Goal: Transaction & Acquisition: Download file/media

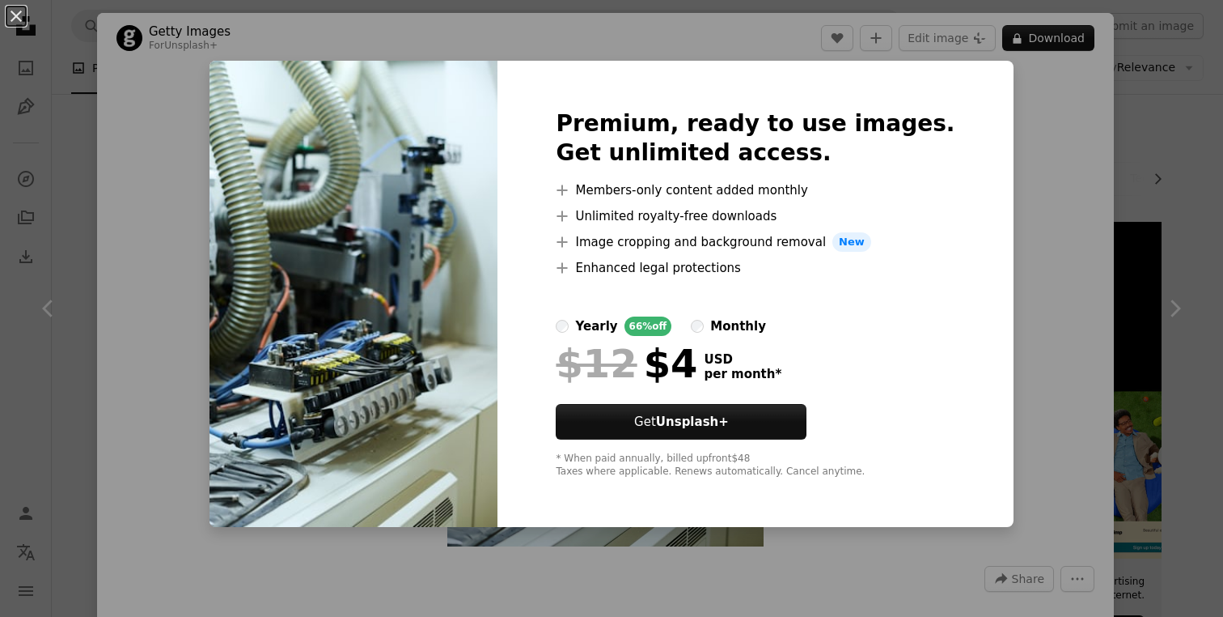
scroll to position [2218, 0]
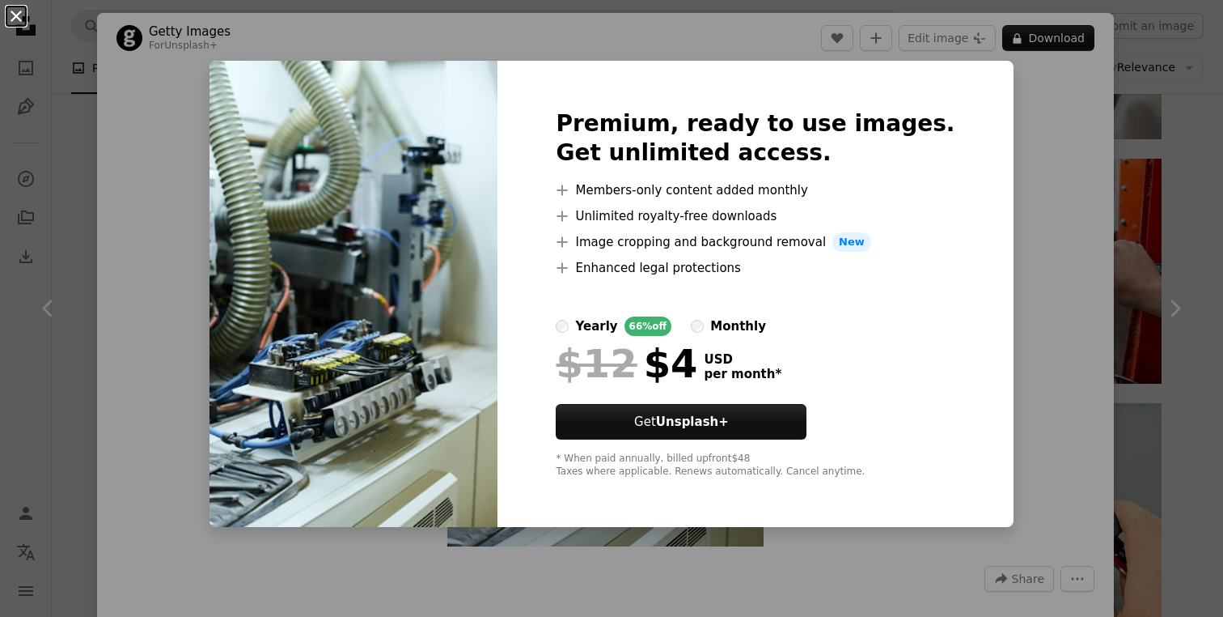
click at [7, 15] on button "An X shape" at bounding box center [15, 15] width 19 height 19
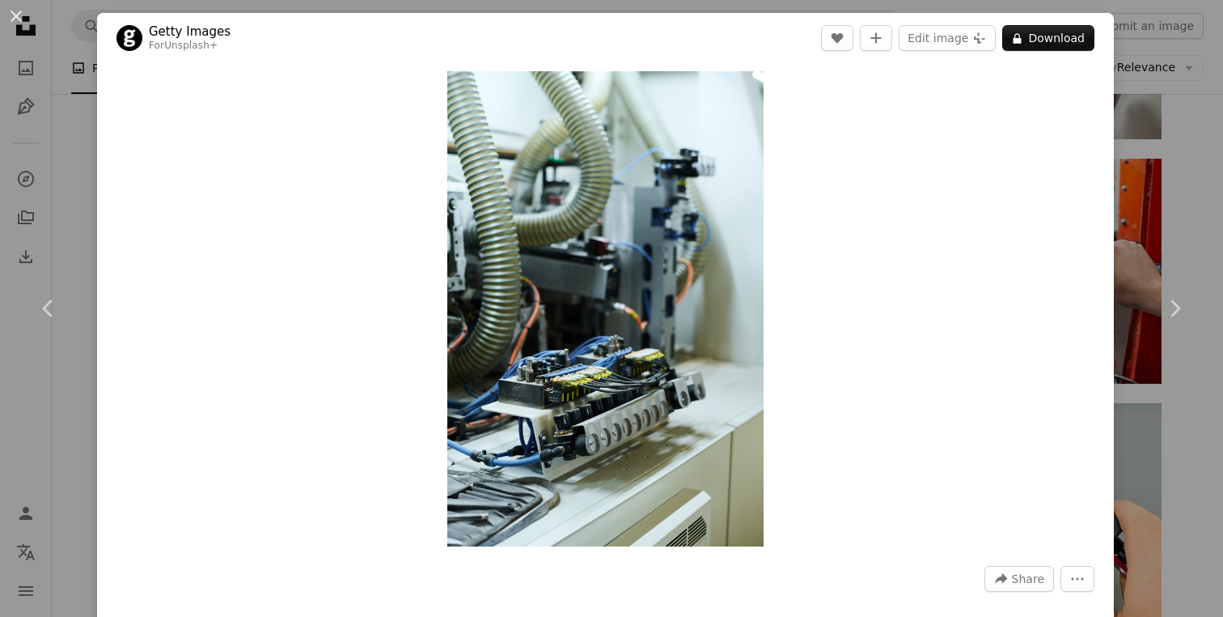
click at [1188, 225] on div "An X shape Chevron left Chevron right Getty Images For Unsplash+ A heart A plus…" at bounding box center [611, 308] width 1223 height 617
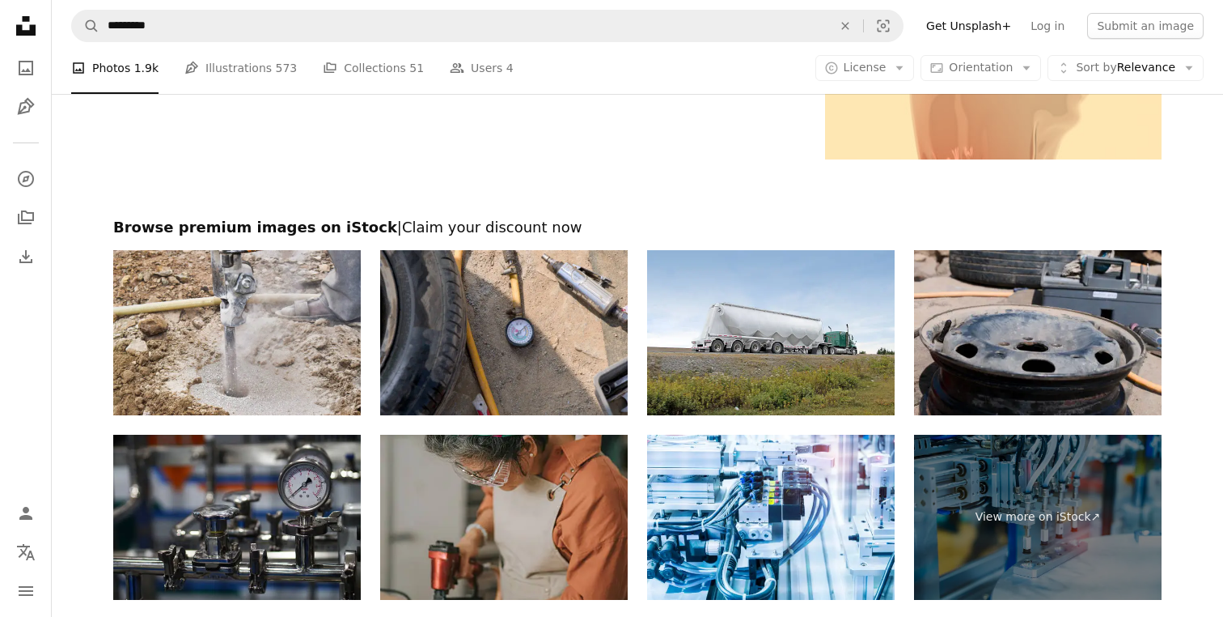
scroll to position [5192, 0]
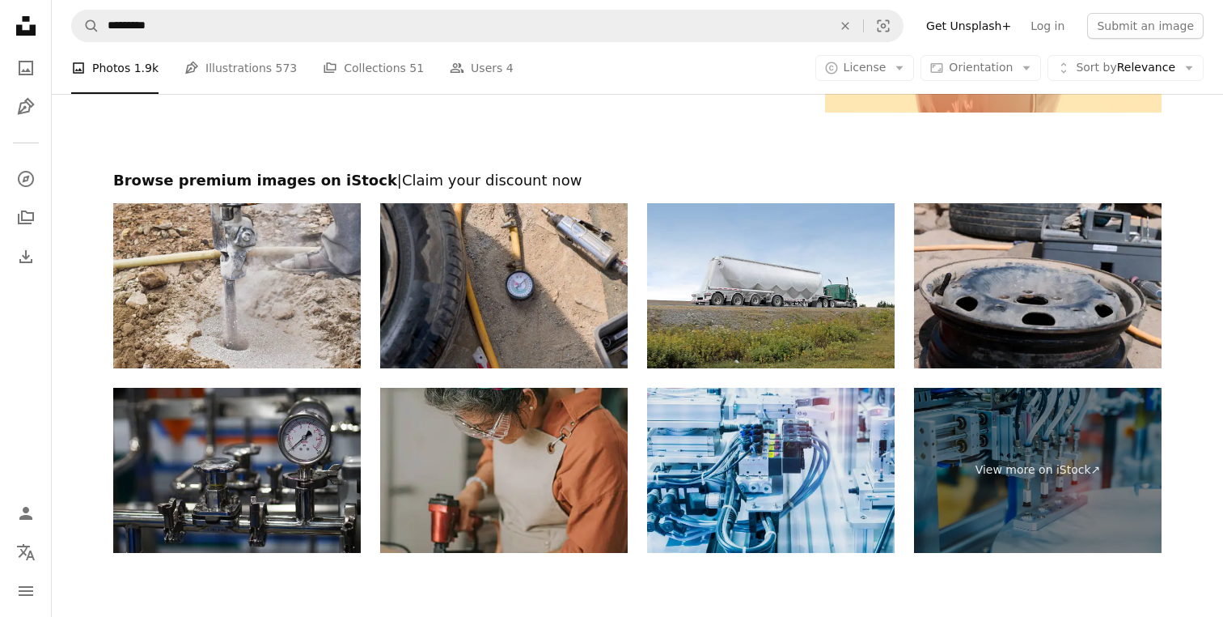
click at [752, 479] on img at bounding box center [771, 470] width 248 height 165
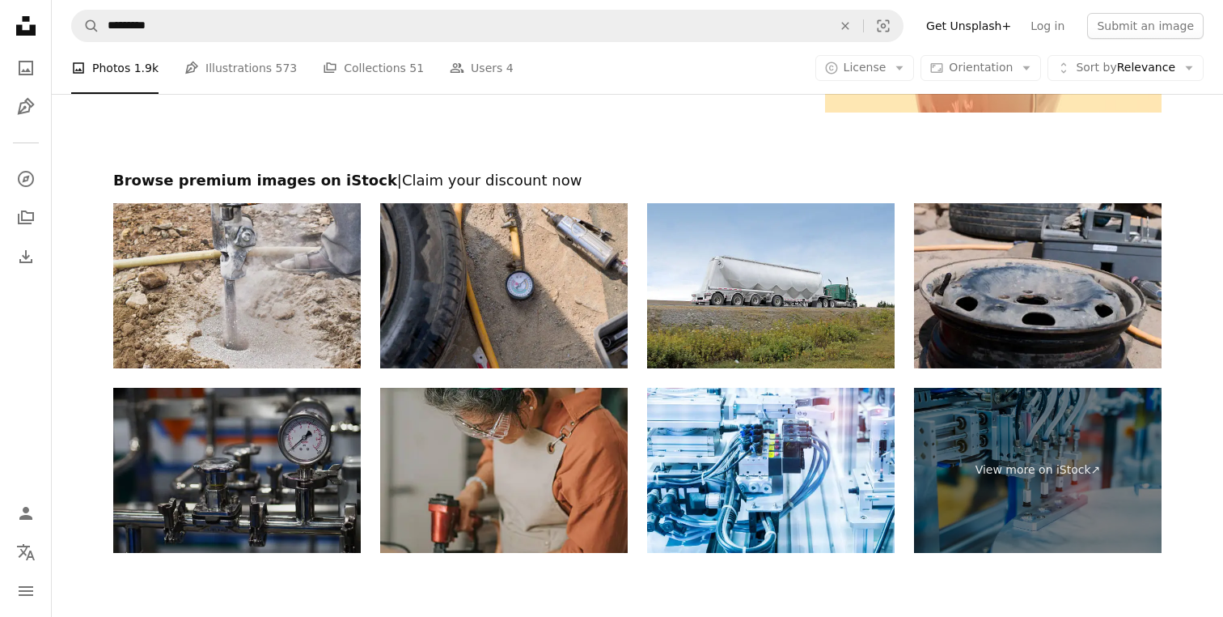
click at [300, 480] on img at bounding box center [237, 470] width 248 height 165
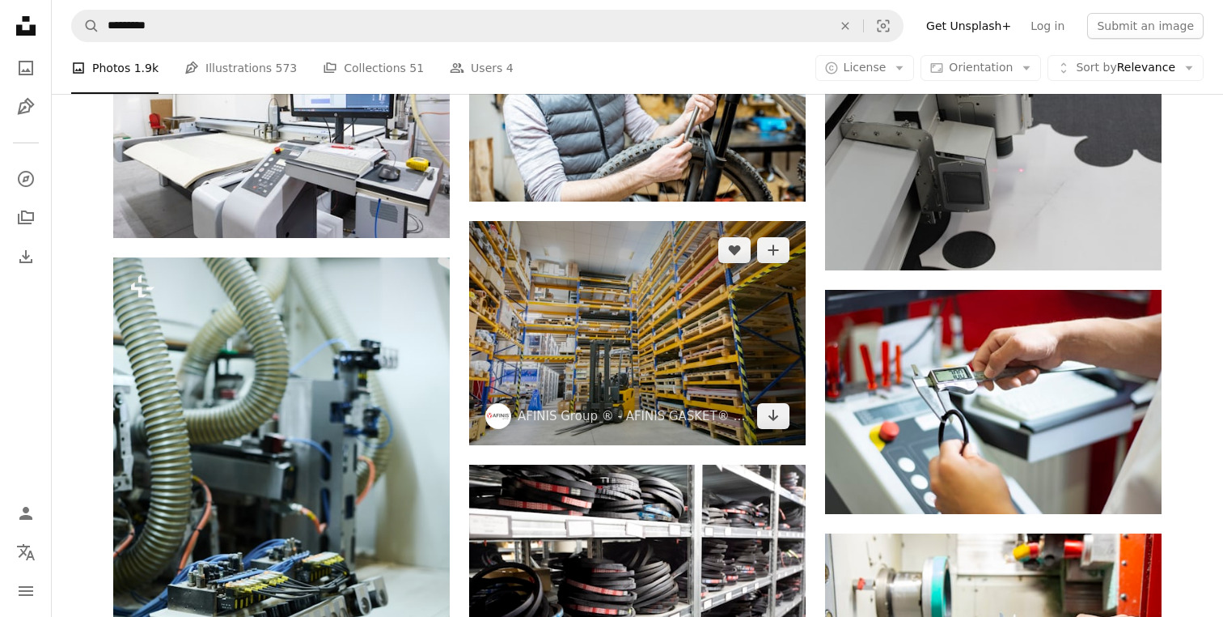
scroll to position [1861, 0]
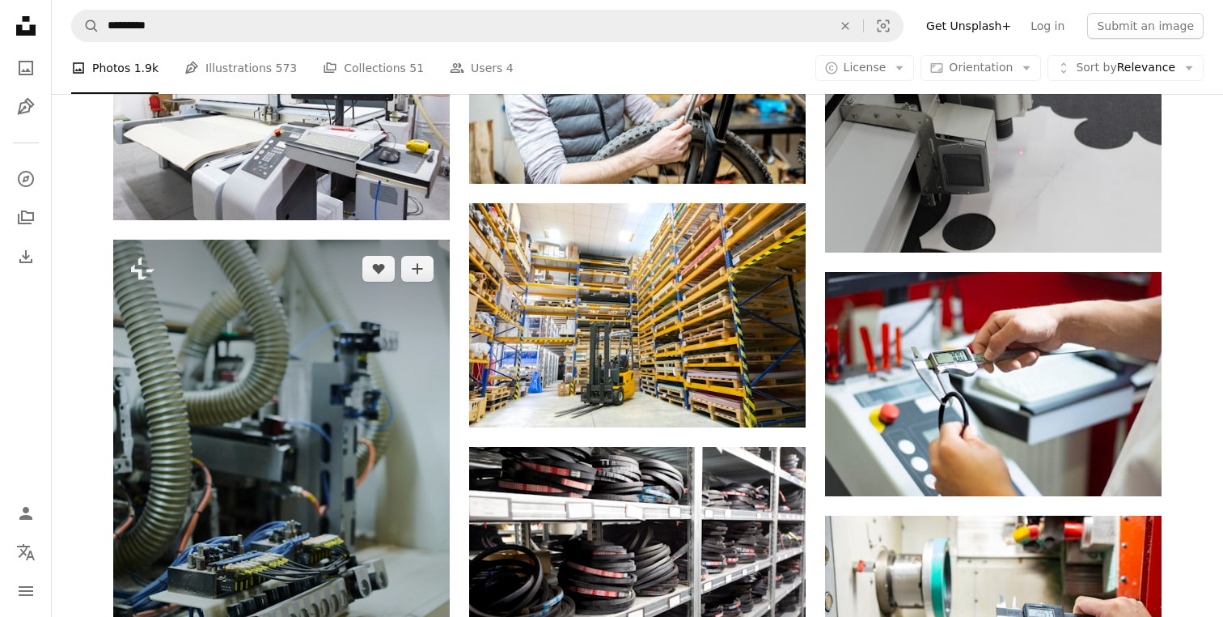
click at [409, 457] on img at bounding box center [281, 491] width 337 height 505
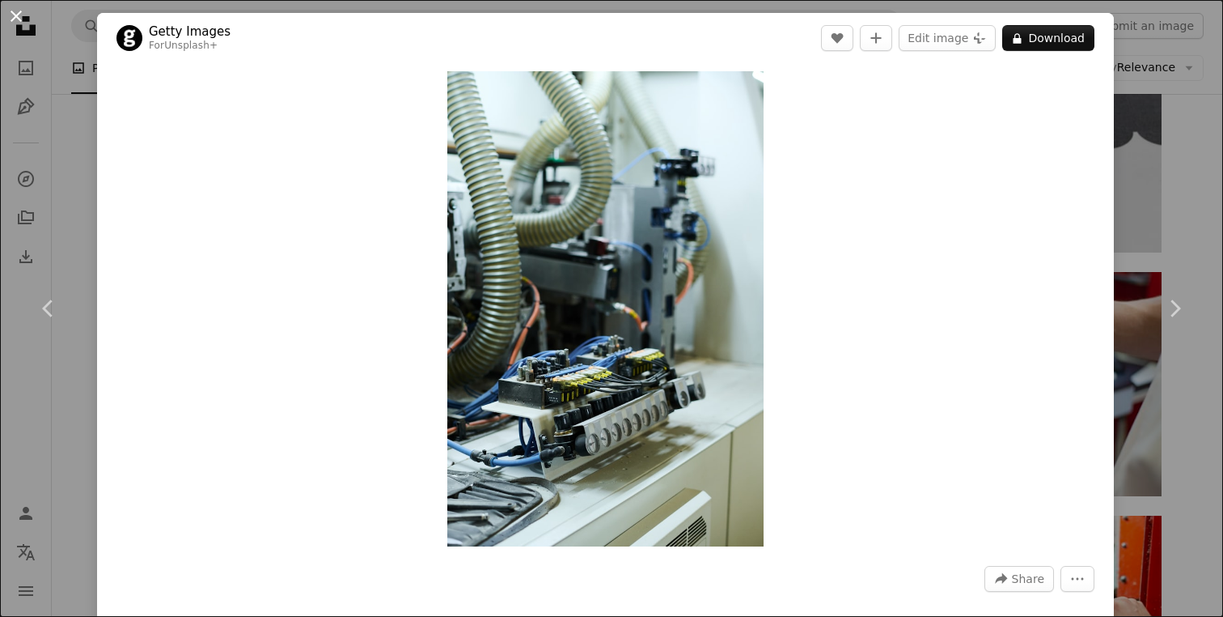
click at [6, 12] on button "An X shape" at bounding box center [15, 15] width 19 height 19
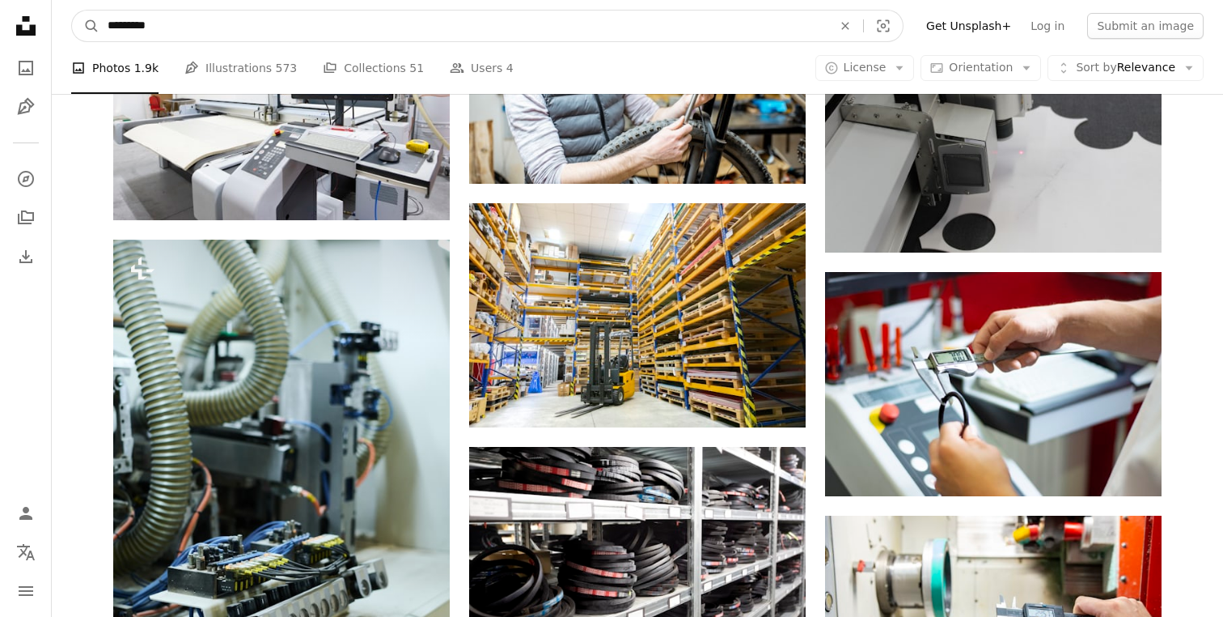
drag, startPoint x: 174, startPoint y: 24, endPoint x: 67, endPoint y: 10, distance: 107.8
click at [67, 10] on nav "A magnifying glass ********* An X shape Visual search Filters Get Unsplash+ Log…" at bounding box center [638, 26] width 1172 height 52
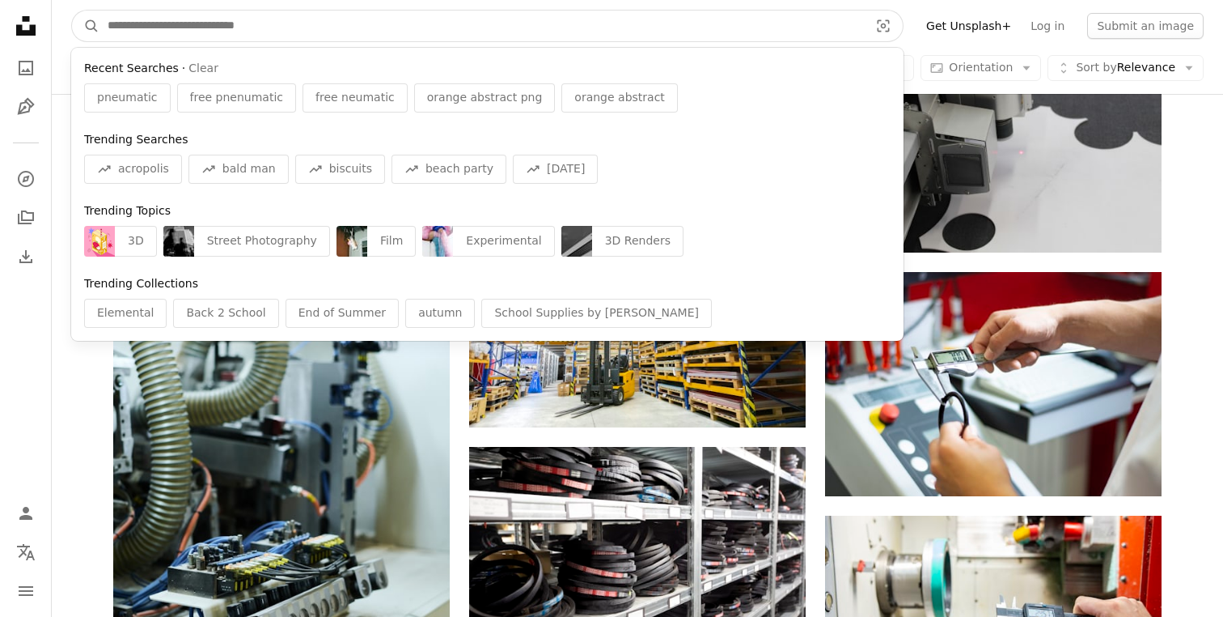
click at [72, 11] on button "A magnifying glass" at bounding box center [86, 26] width 28 height 31
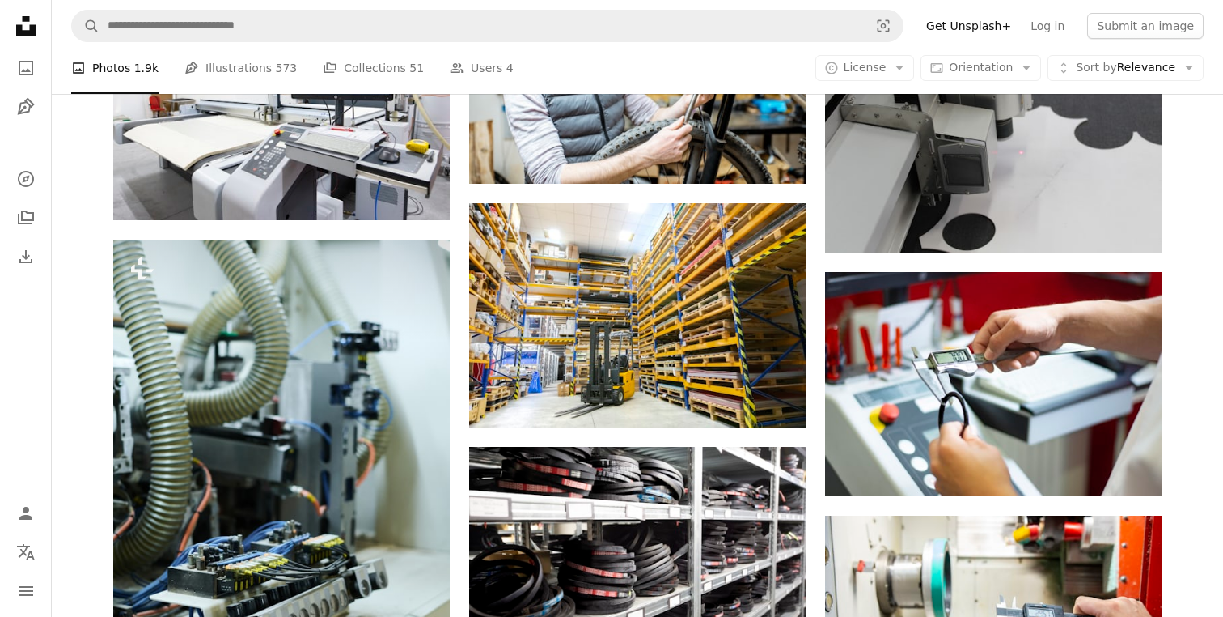
click at [26, 37] on icon "Unsplash logo Unsplash Home" at bounding box center [26, 26] width 32 height 32
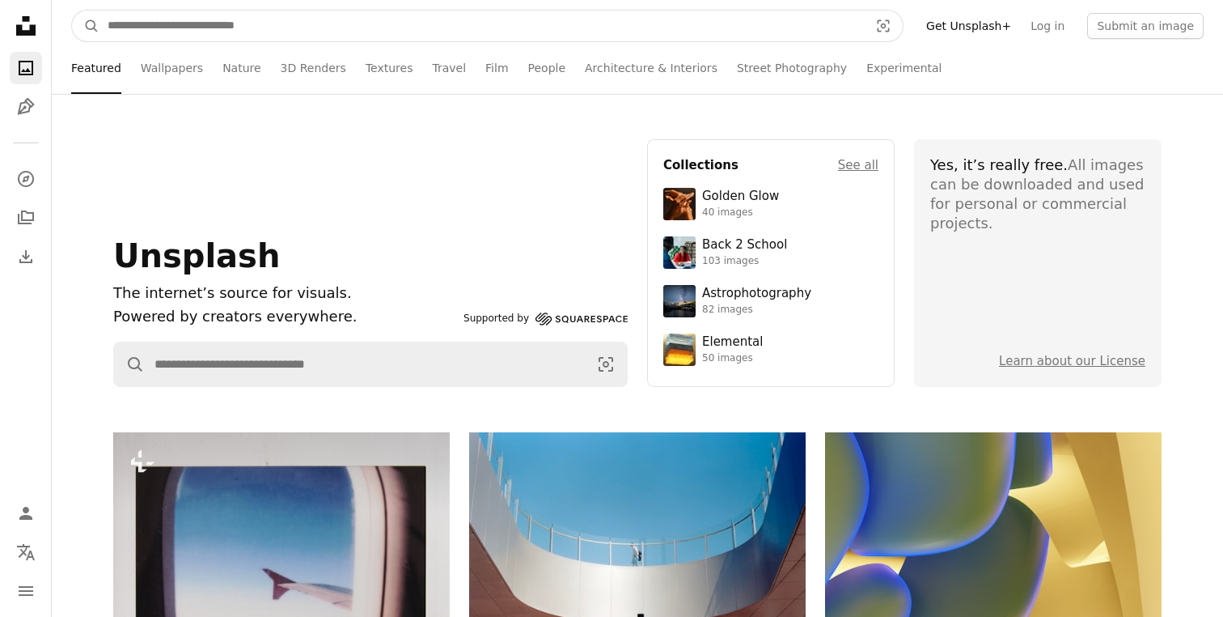
click at [384, 21] on input "Find visuals sitewide" at bounding box center [482, 26] width 765 height 31
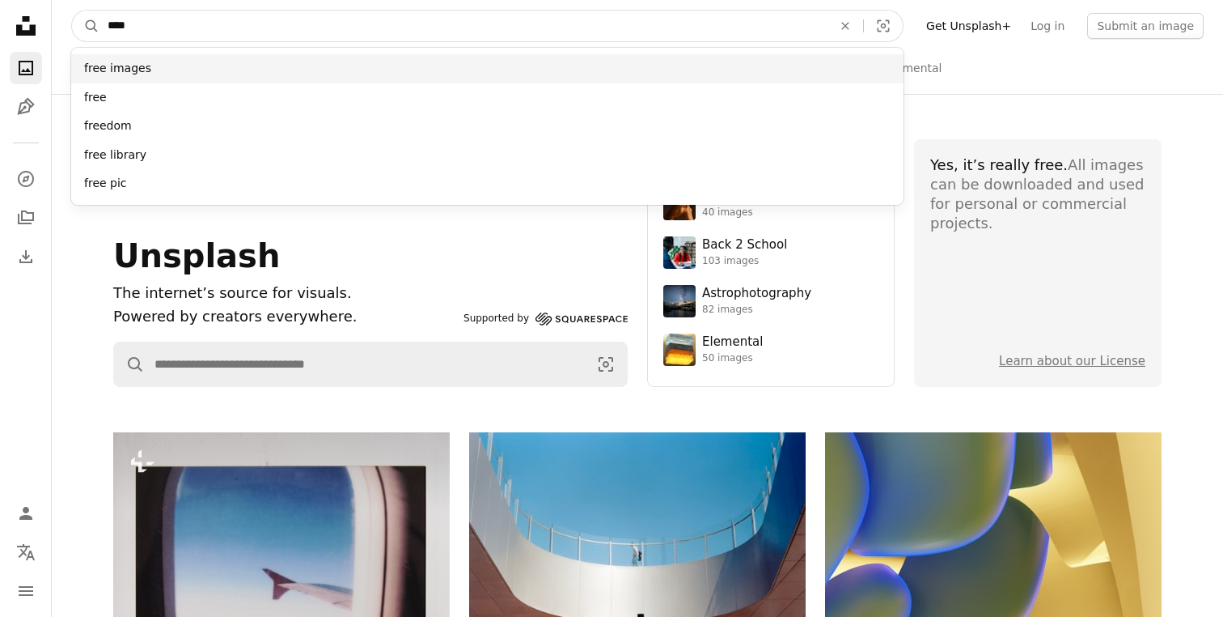
type input "****"
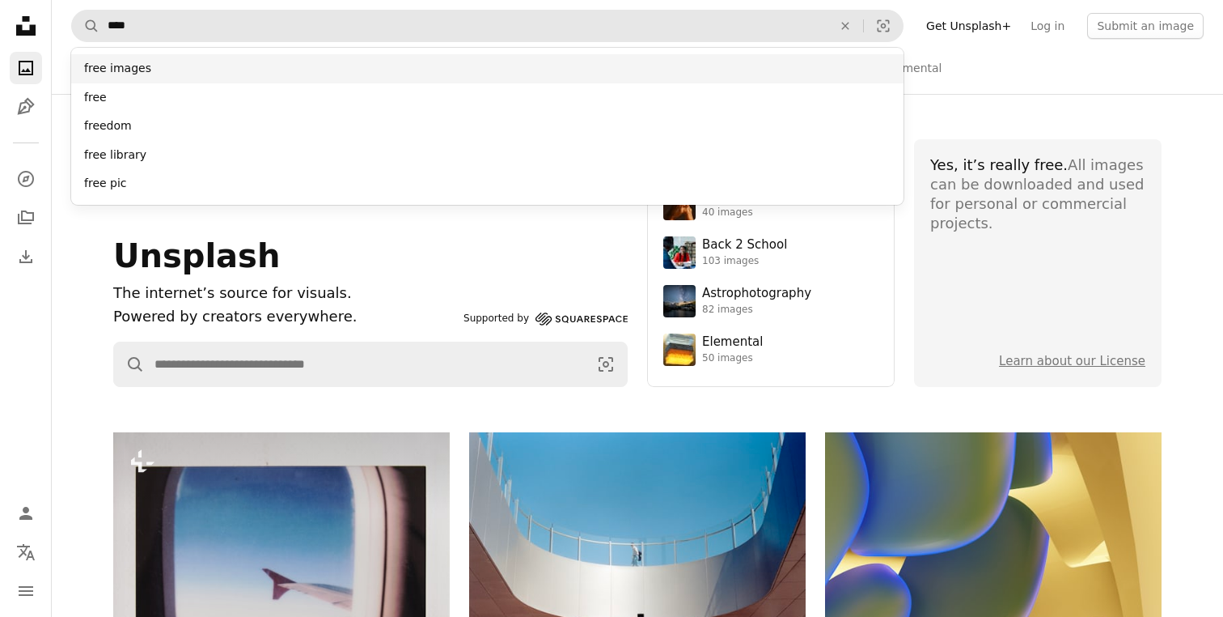
click at [357, 62] on div "free images" at bounding box center [487, 68] width 833 height 29
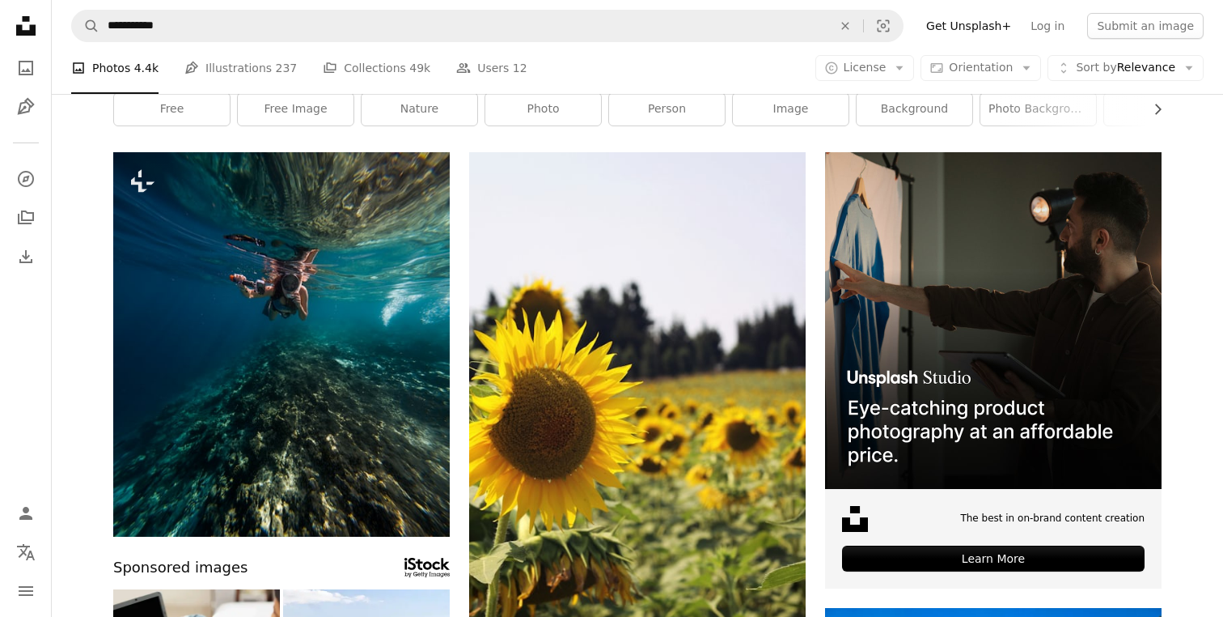
scroll to position [74, 0]
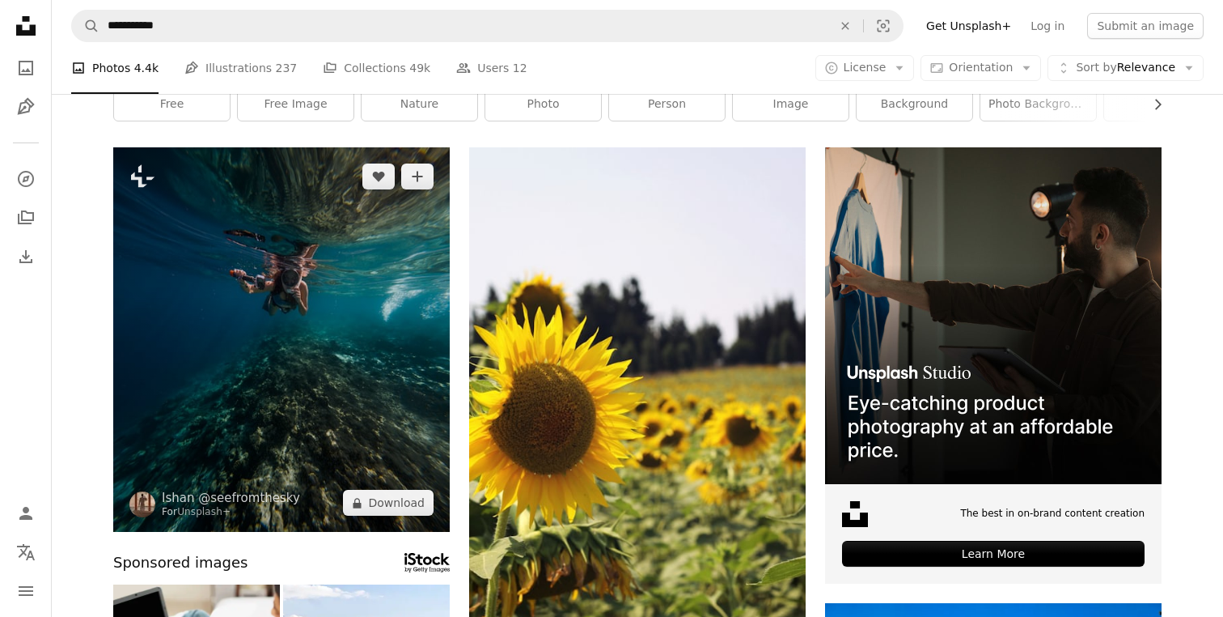
click at [227, 278] on img at bounding box center [281, 339] width 337 height 384
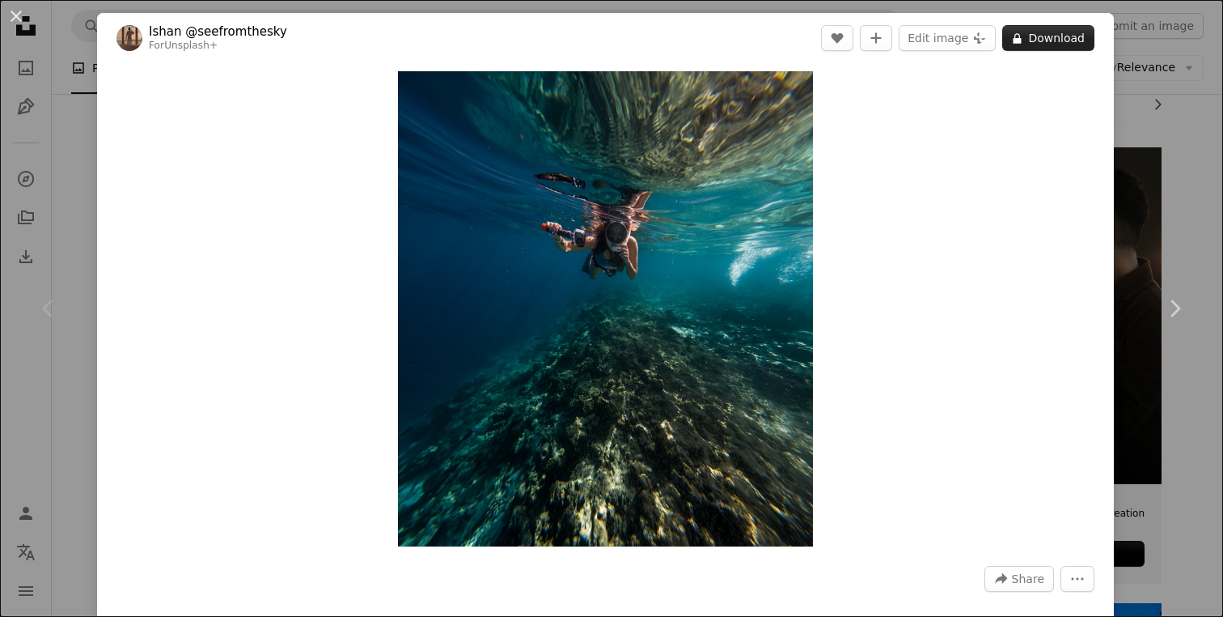
click at [1059, 28] on button "A lock Download" at bounding box center [1048, 38] width 92 height 26
